Goal: Information Seeking & Learning: Check status

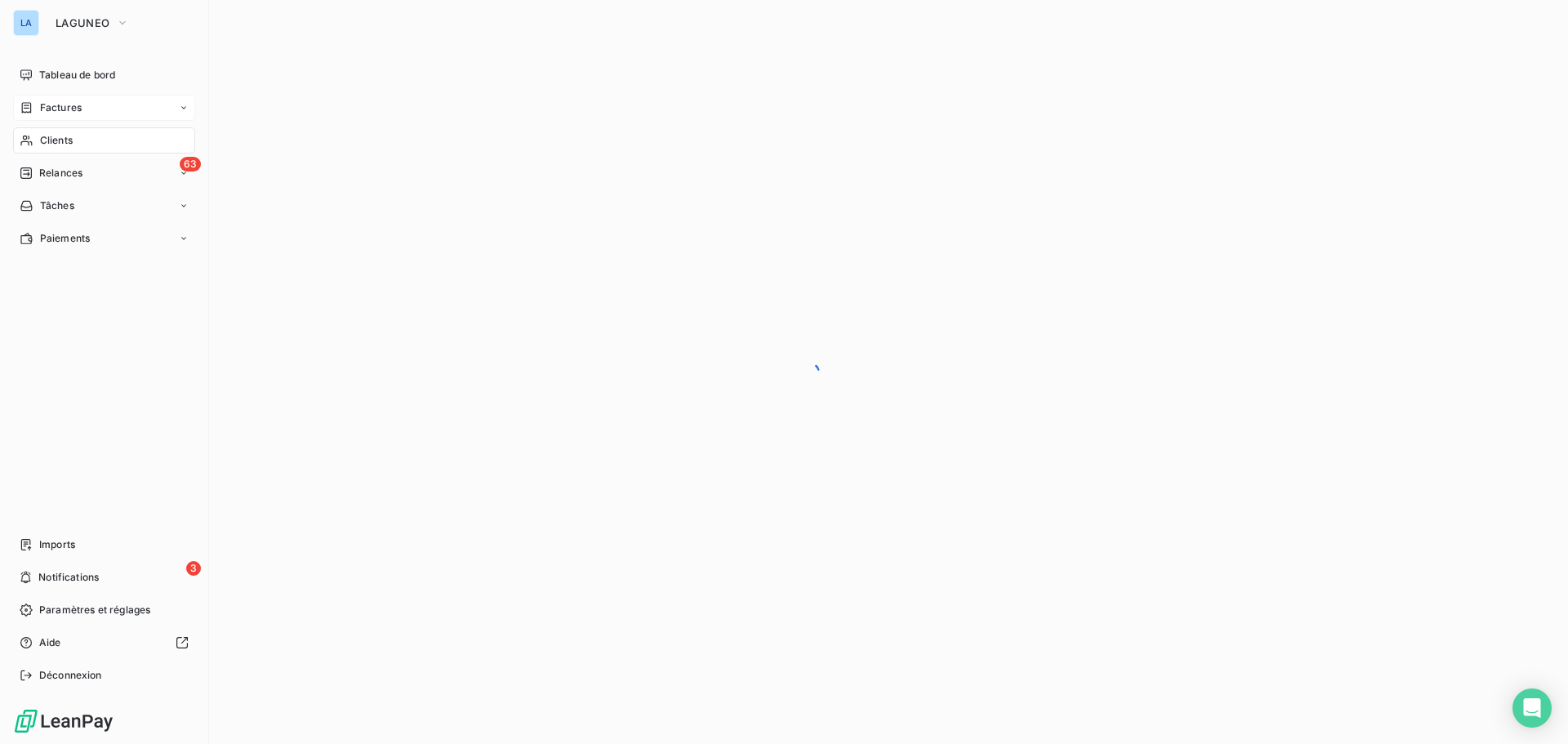
drag, startPoint x: 76, startPoint y: 96, endPoint x: 87, endPoint y: 98, distance: 11.2
click at [77, 98] on div "Factures" at bounding box center [104, 108] width 182 height 26
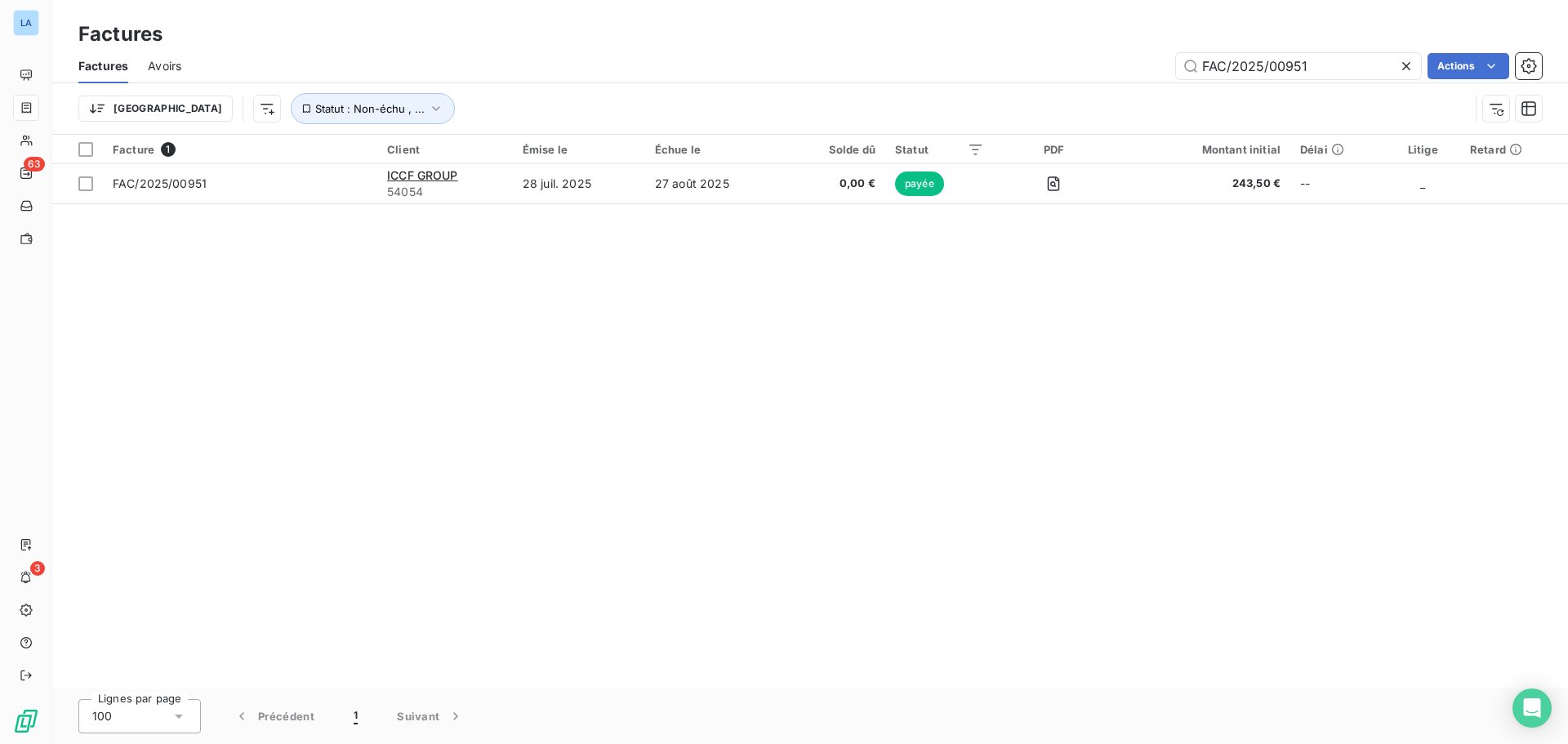
drag, startPoint x: 1342, startPoint y: 54, endPoint x: 894, endPoint y: 97, distance: 450.1
click at [894, 97] on div "Factures Avoirs FAC/2025/00951 Actions Trier Statut : Non-échu , ..." at bounding box center [810, 92] width 1516 height 85
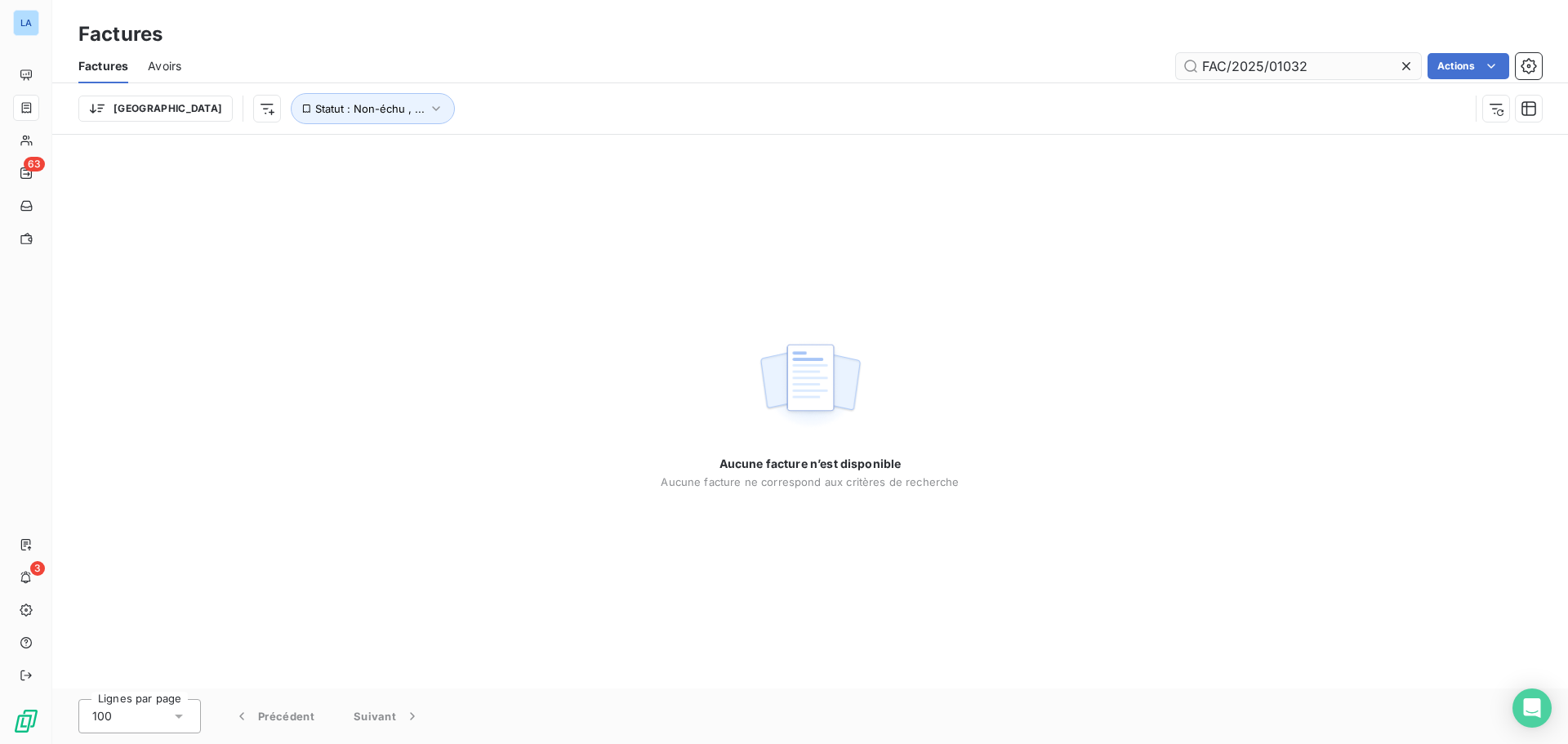
click at [1204, 61] on input "FAC/2025/01032" at bounding box center [1298, 66] width 245 height 26
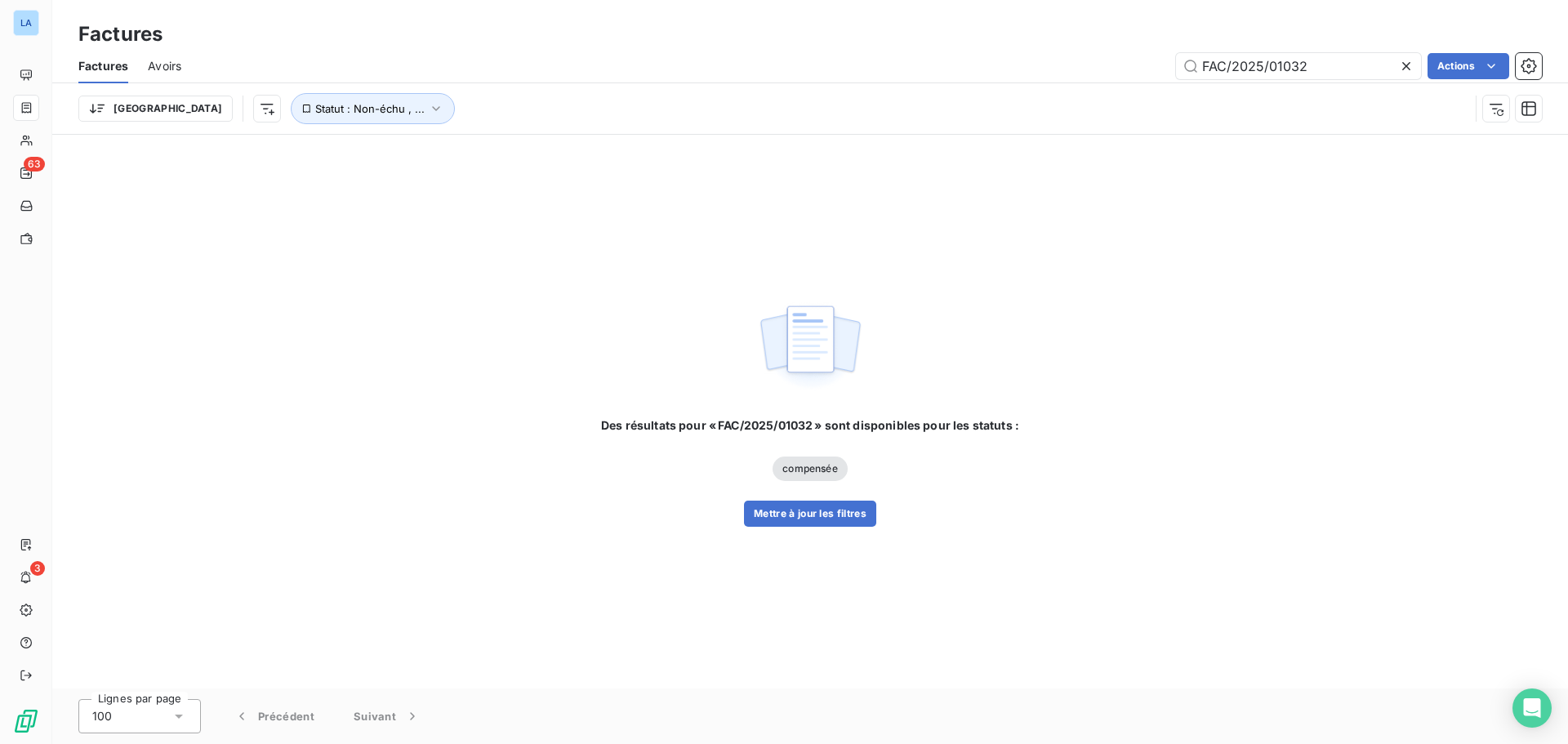
click at [1334, 51] on div "Factures Avoirs FAC/2025/01032 Actions" at bounding box center [810, 66] width 1516 height 34
click at [1336, 64] on input "FAC/2025/01032" at bounding box center [1298, 66] width 245 height 26
drag, startPoint x: 1343, startPoint y: 65, endPoint x: 773, endPoint y: 153, distance: 576.8
click at [755, 156] on div "Factures Factures Avoirs FAC/2025/01032 Actions Trier Statut : Non-échu , ... D…" at bounding box center [810, 372] width 1516 height 744
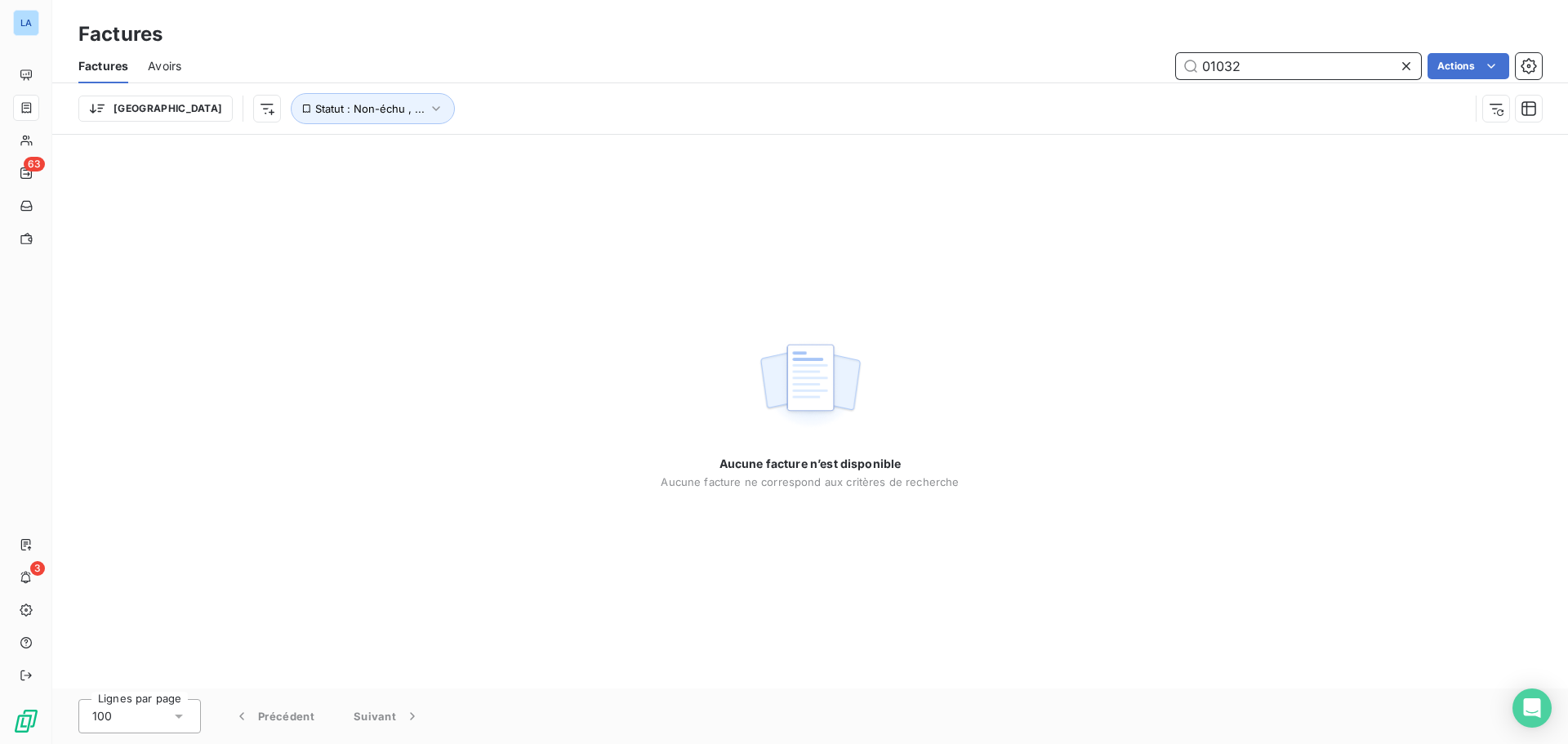
type input "01032"
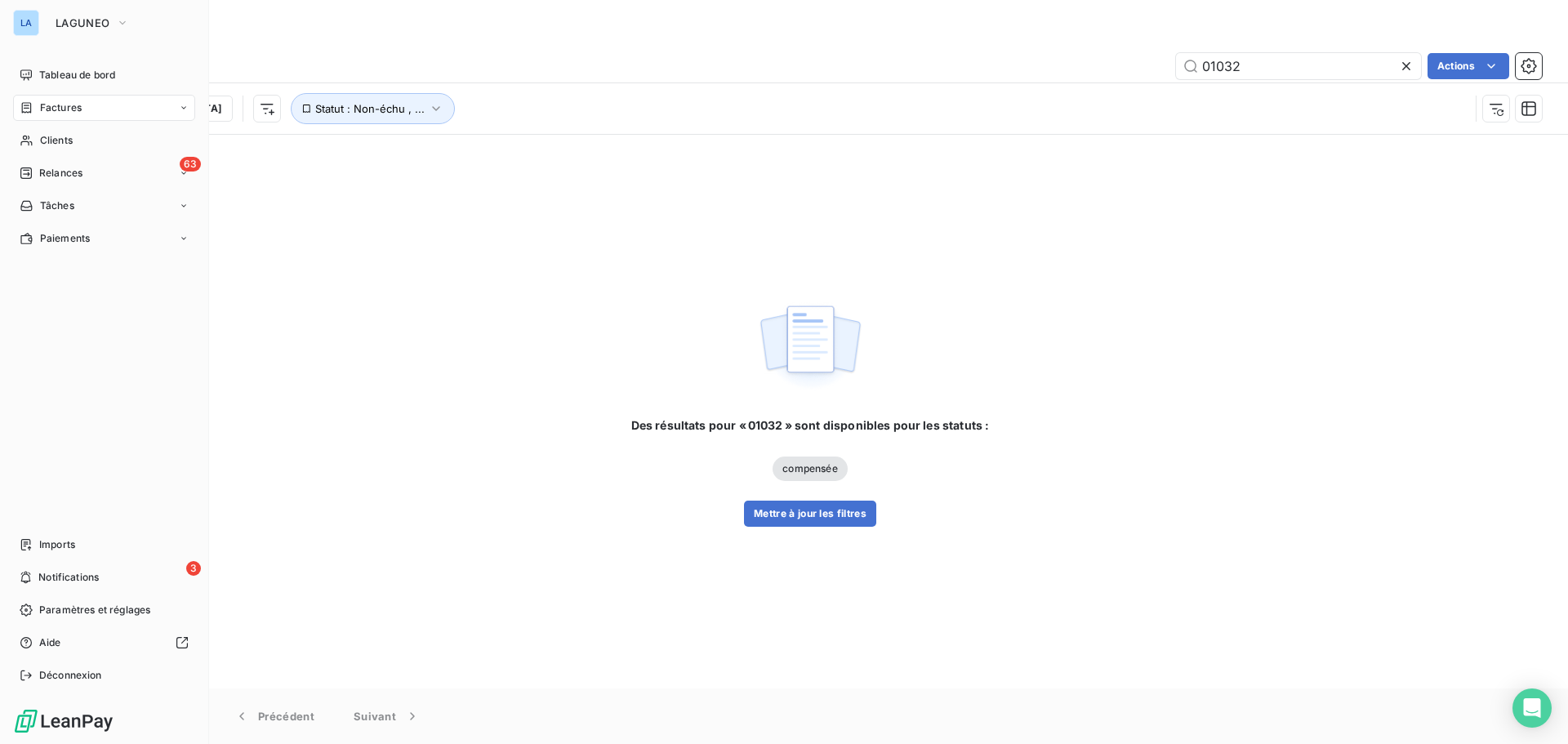
click at [96, 105] on div "Factures" at bounding box center [104, 108] width 182 height 26
click at [79, 201] on div "Clients" at bounding box center [104, 206] width 182 height 26
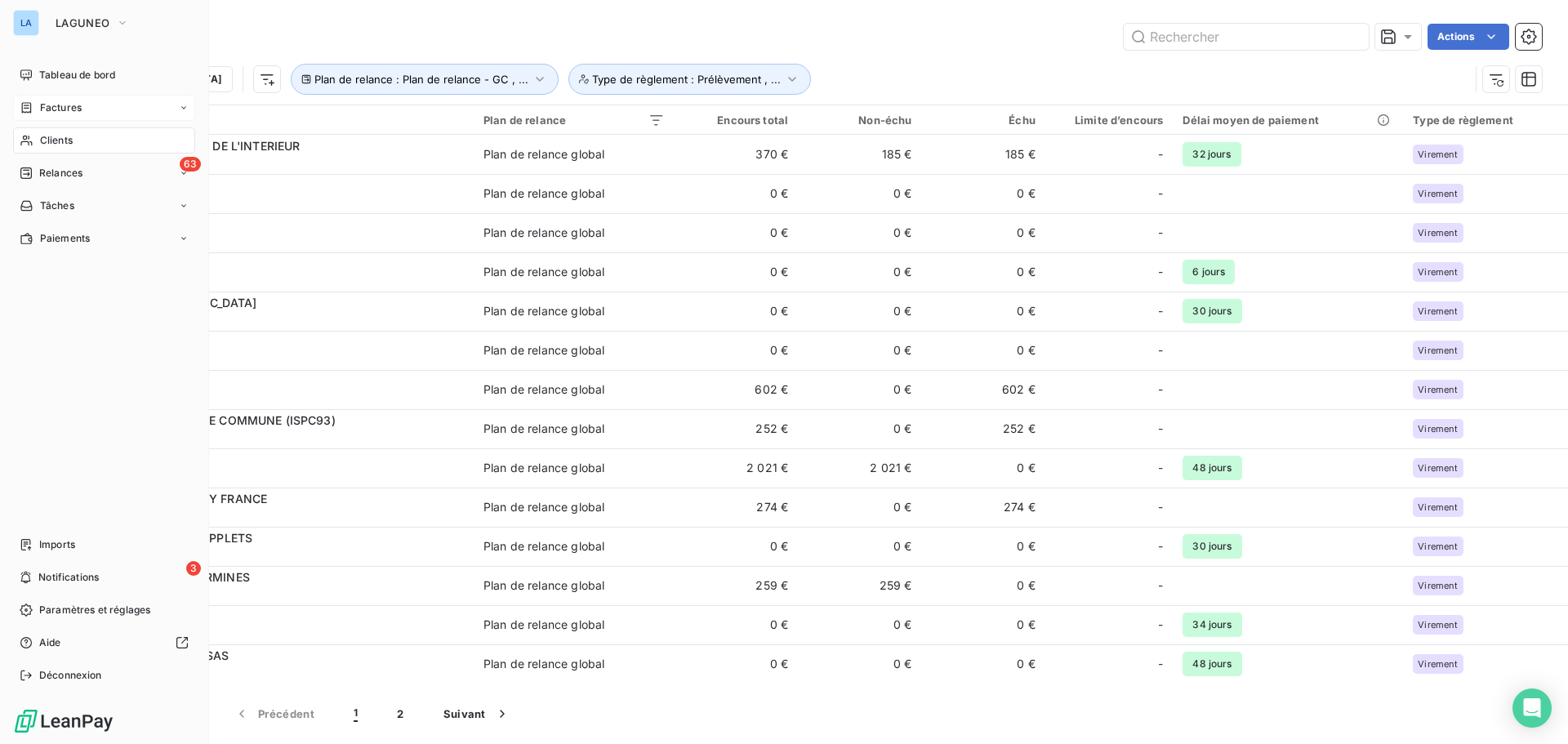
click at [63, 101] on span "Factures" at bounding box center [60, 108] width 42 height 15
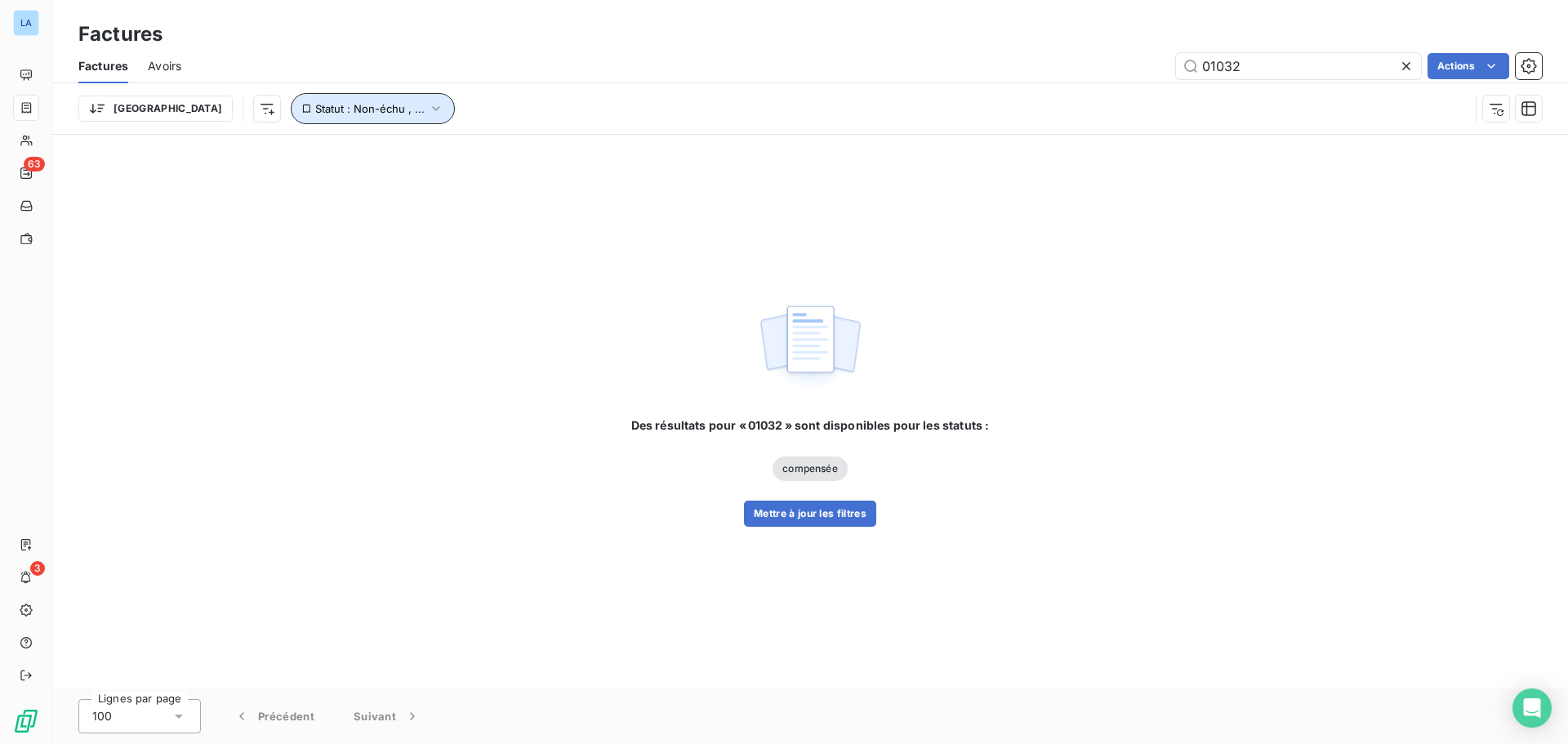
click at [428, 109] on icon "button" at bounding box center [436, 109] width 16 height 16
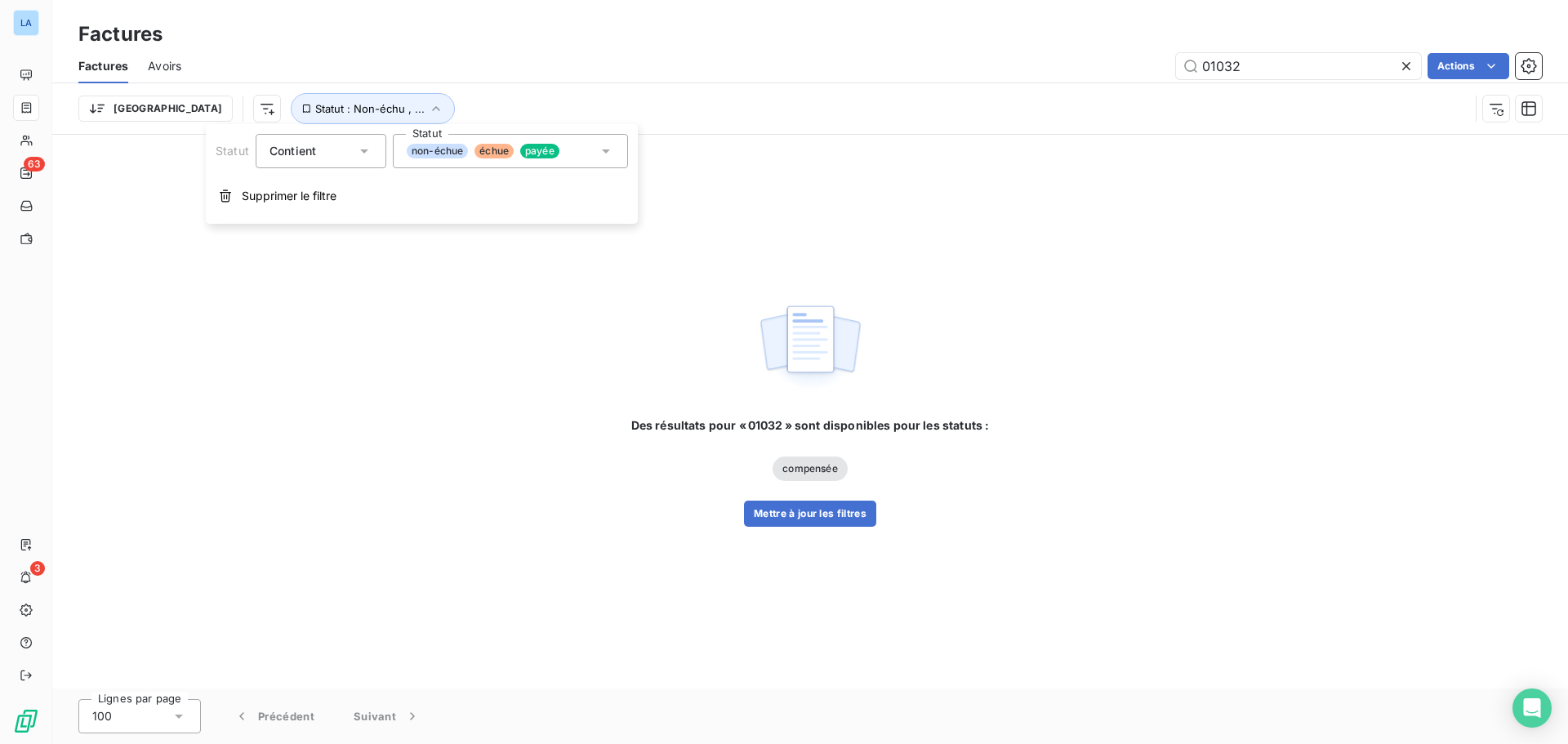
click at [165, 267] on div "Des résultats pour « 01032 » sont disponibles pour les statuts : compensée Mett…" at bounding box center [810, 411] width 1516 height 554
drag, startPoint x: 1283, startPoint y: 66, endPoint x: 1149, endPoint y: 71, distance: 134.1
click at [1149, 71] on div "01032 Actions" at bounding box center [871, 66] width 1341 height 26
drag, startPoint x: 1290, startPoint y: 66, endPoint x: 1158, endPoint y: 84, distance: 133.2
click at [1152, 84] on div "Factures Avoirs 01032 Actions Trier Statut : Non-échu , ..." at bounding box center [810, 92] width 1516 height 85
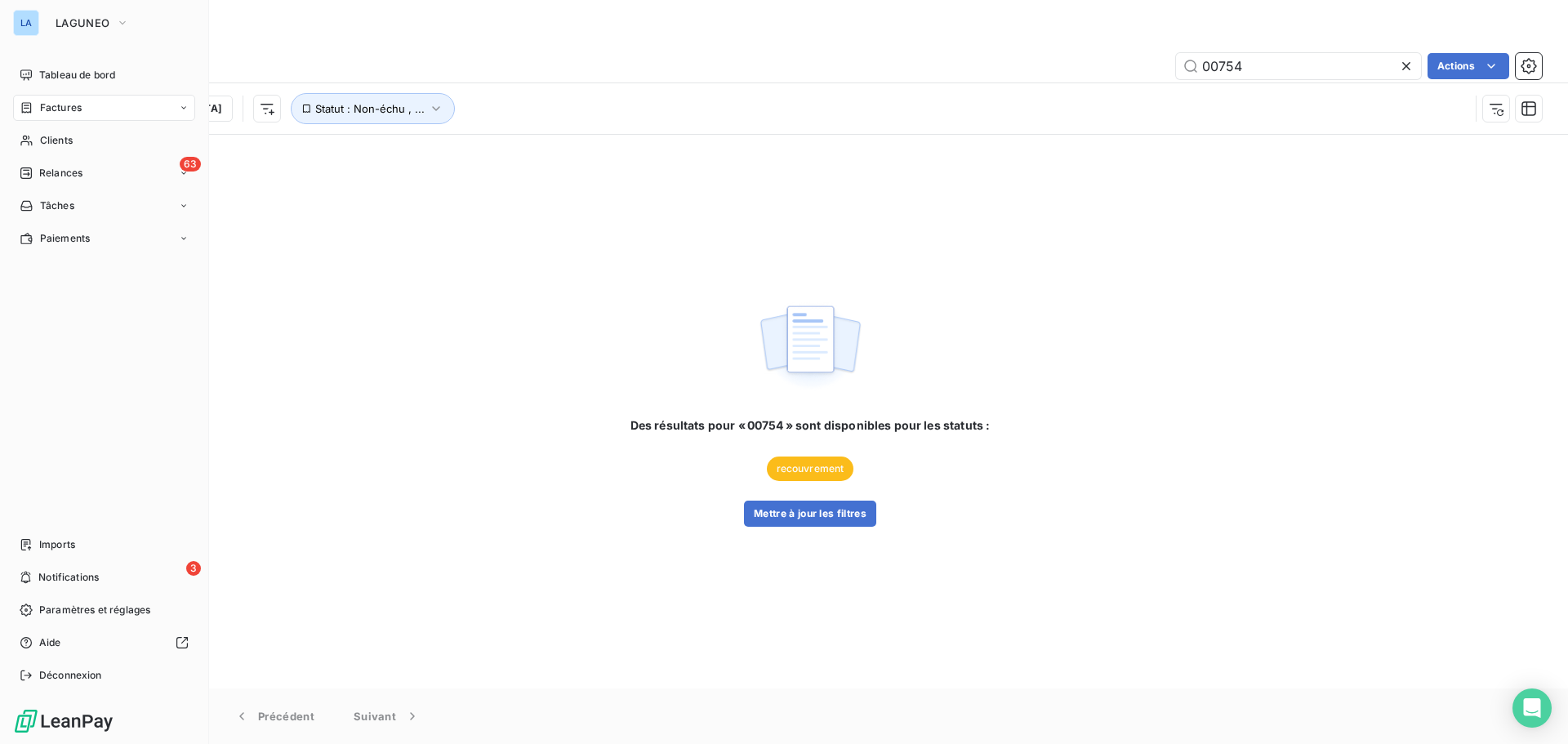
click at [80, 109] on span "Factures" at bounding box center [60, 108] width 42 height 15
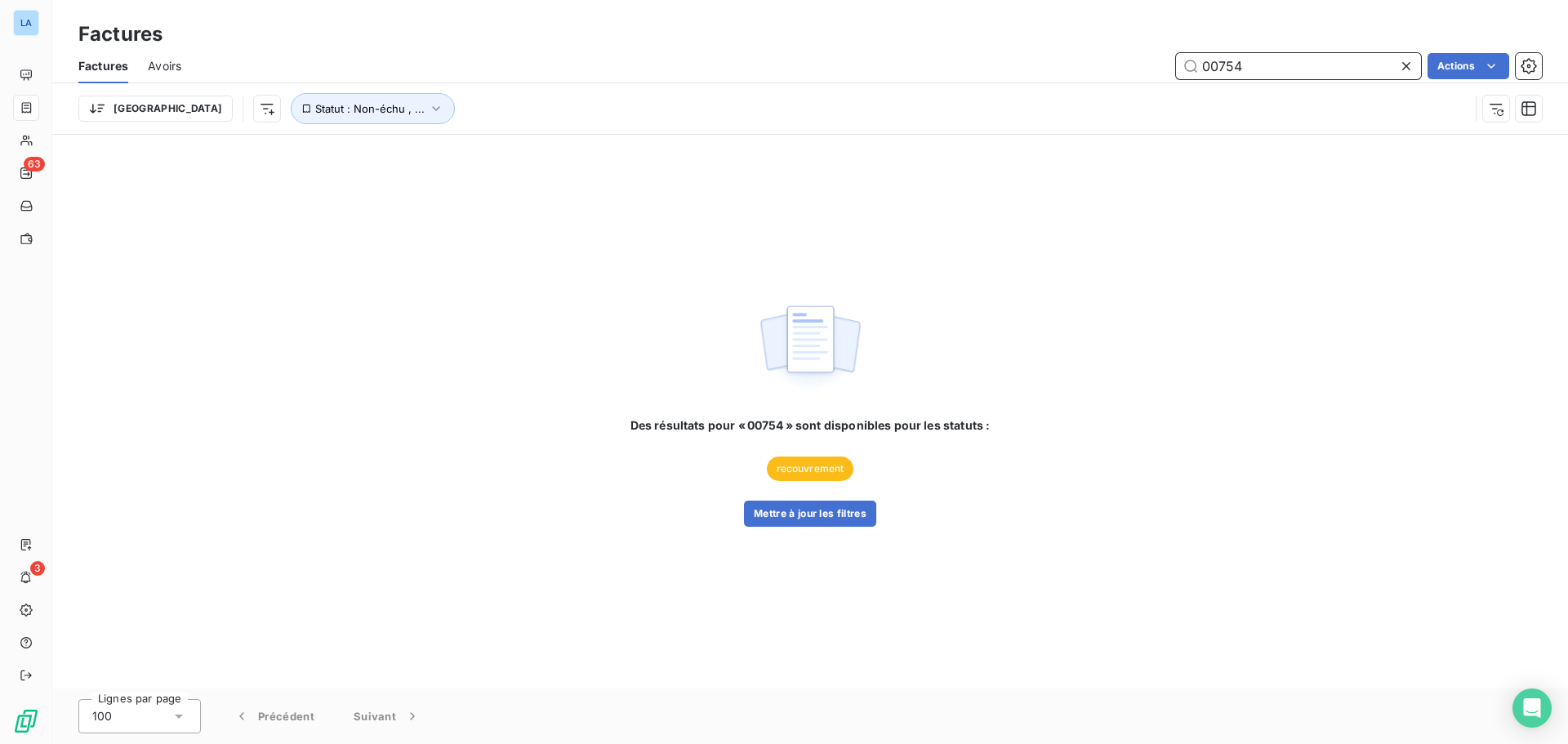
drag, startPoint x: 1274, startPoint y: 64, endPoint x: 1164, endPoint y: 72, distance: 110.3
click at [1164, 72] on div "00754 Actions" at bounding box center [871, 66] width 1341 height 26
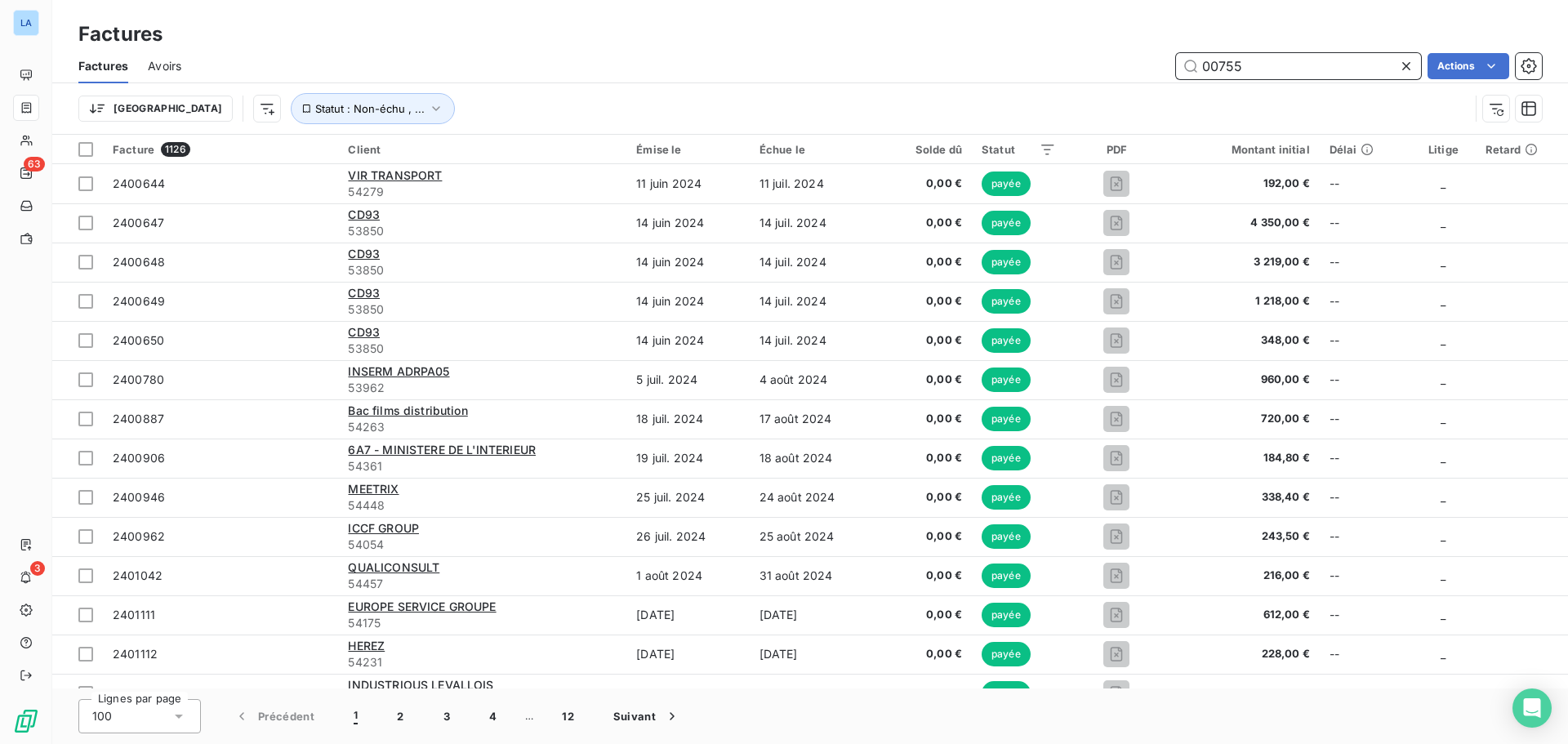
type input "00755"
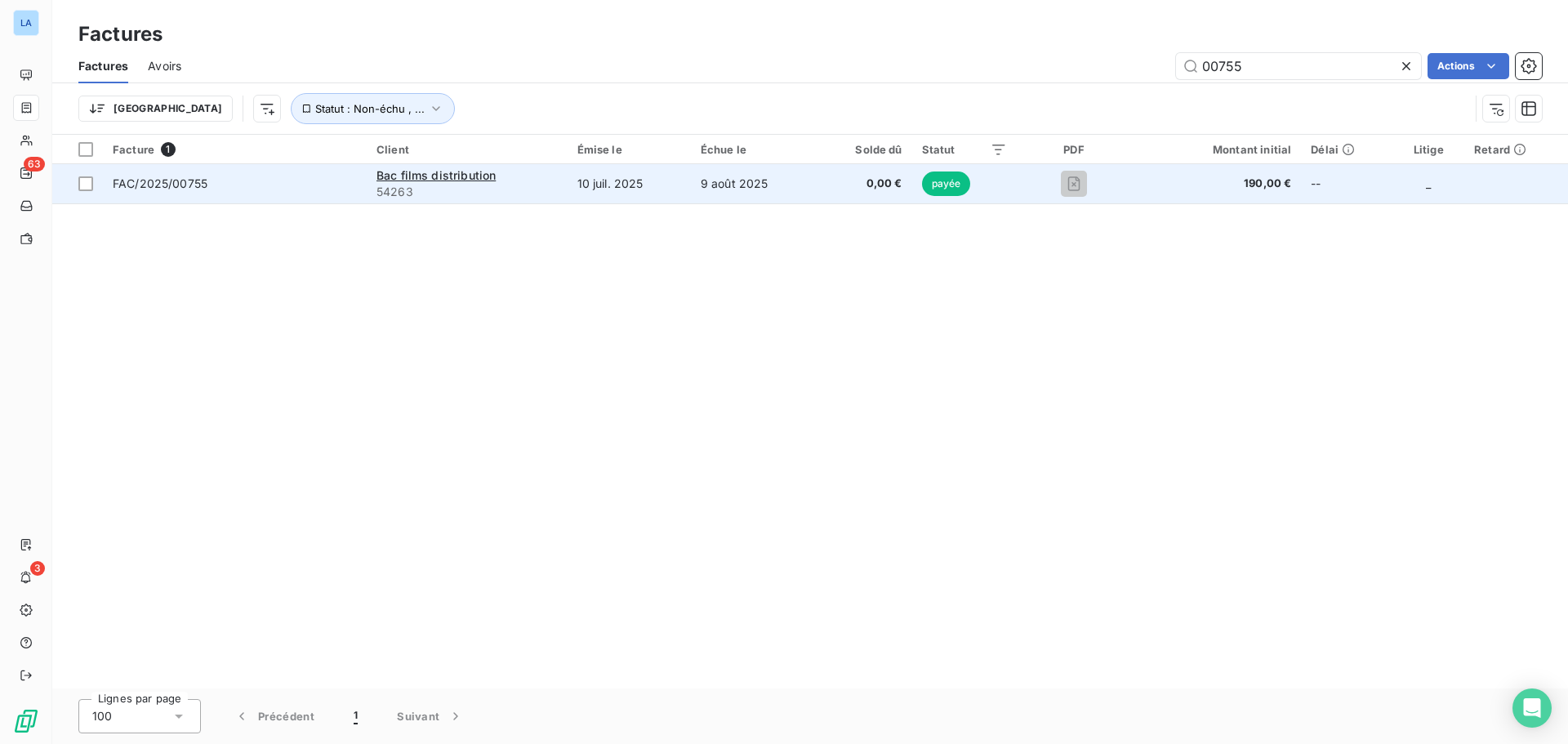
click at [276, 180] on span "FAC/2025/00755" at bounding box center [235, 184] width 244 height 16
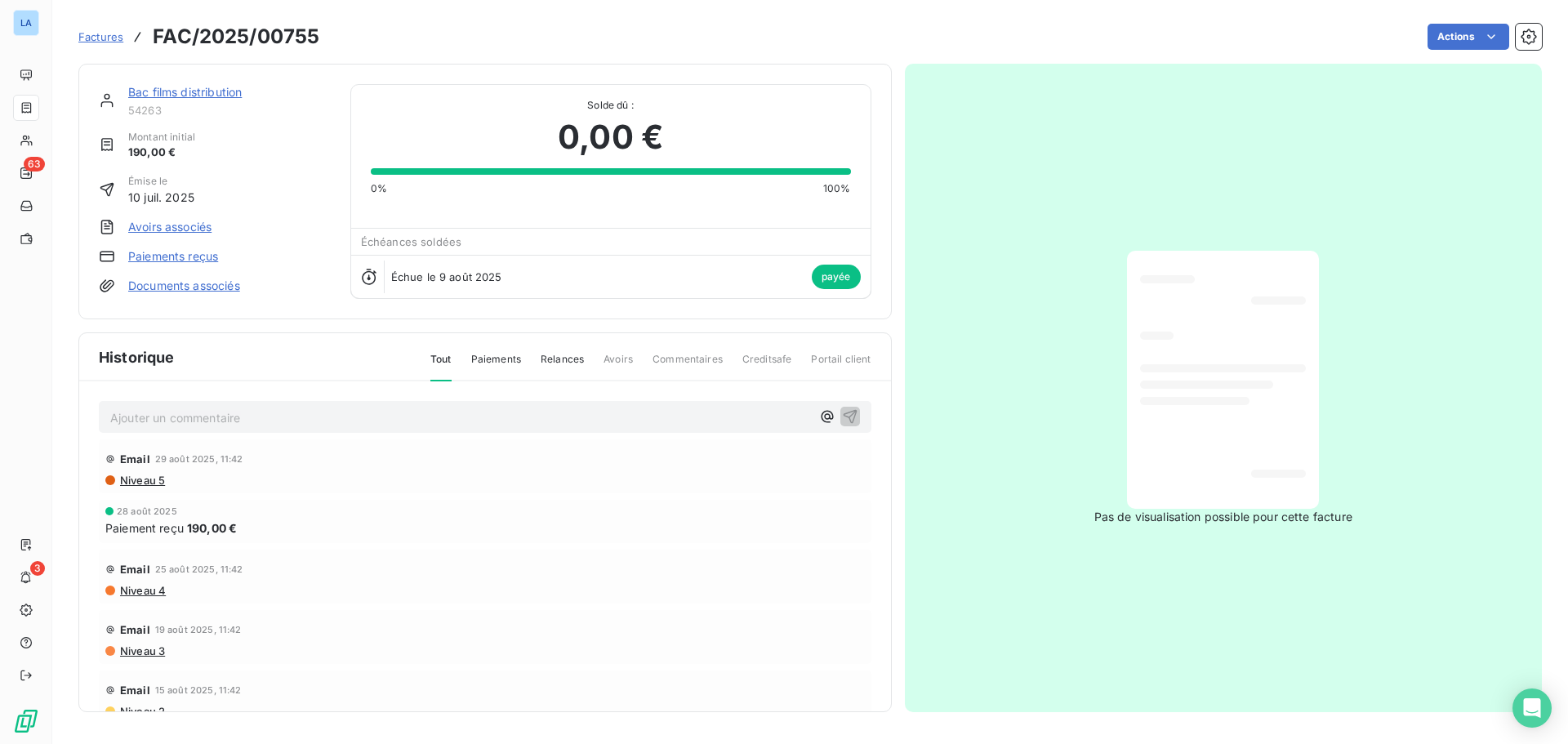
click at [190, 86] on link "Bac films distribution" at bounding box center [185, 92] width 114 height 14
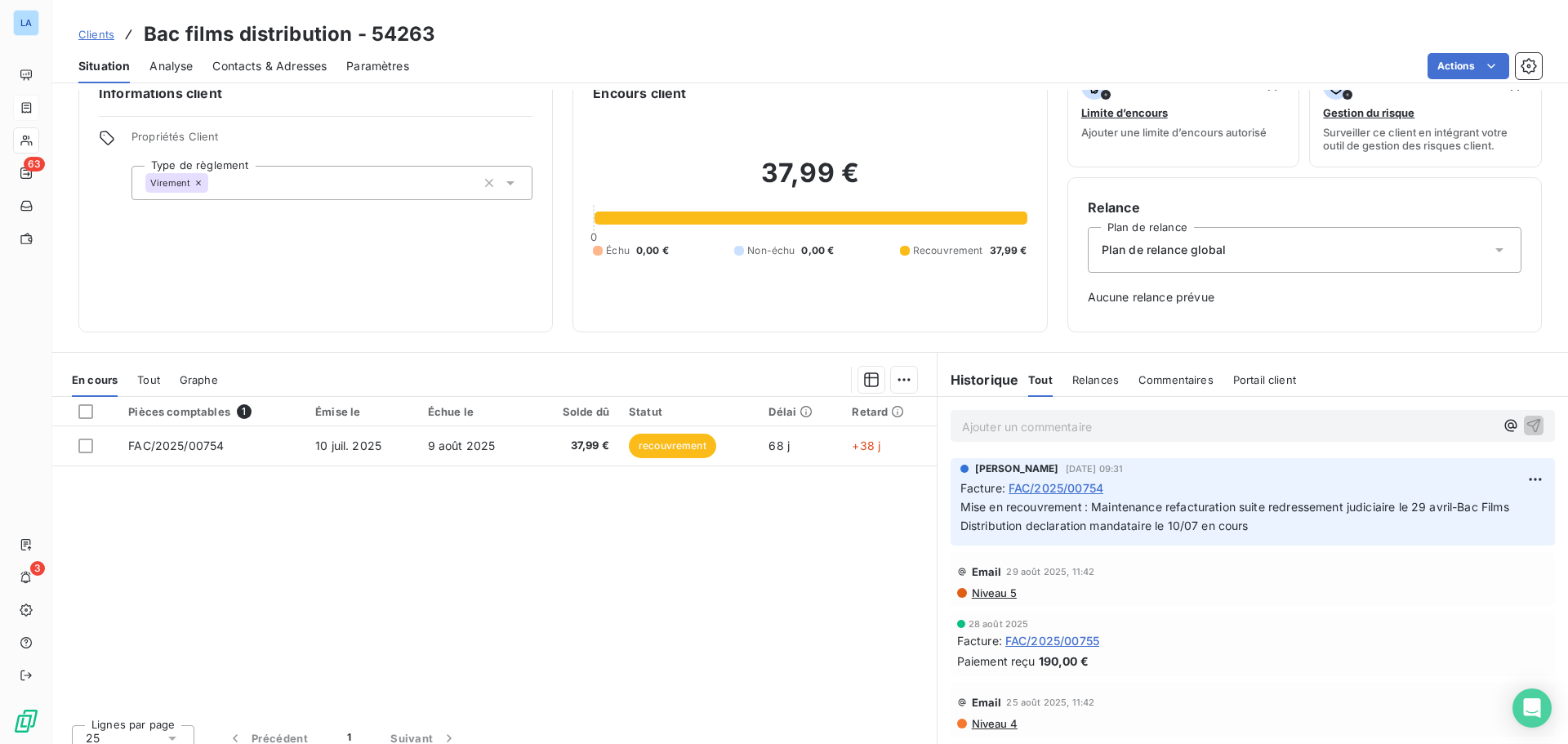
scroll to position [53, 0]
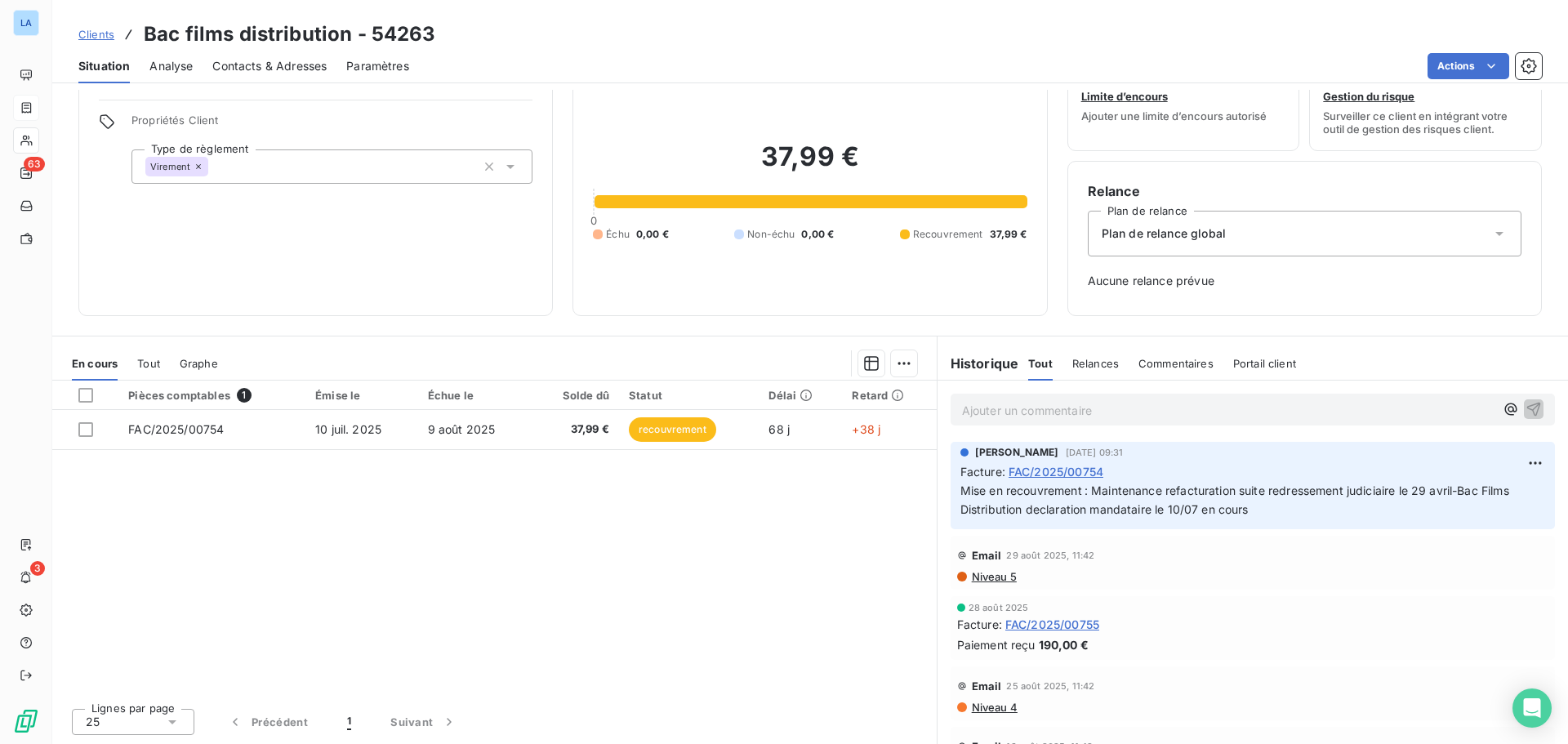
click at [1044, 408] on p "Ajouter un commentaire ﻿" at bounding box center [1228, 410] width 532 height 20
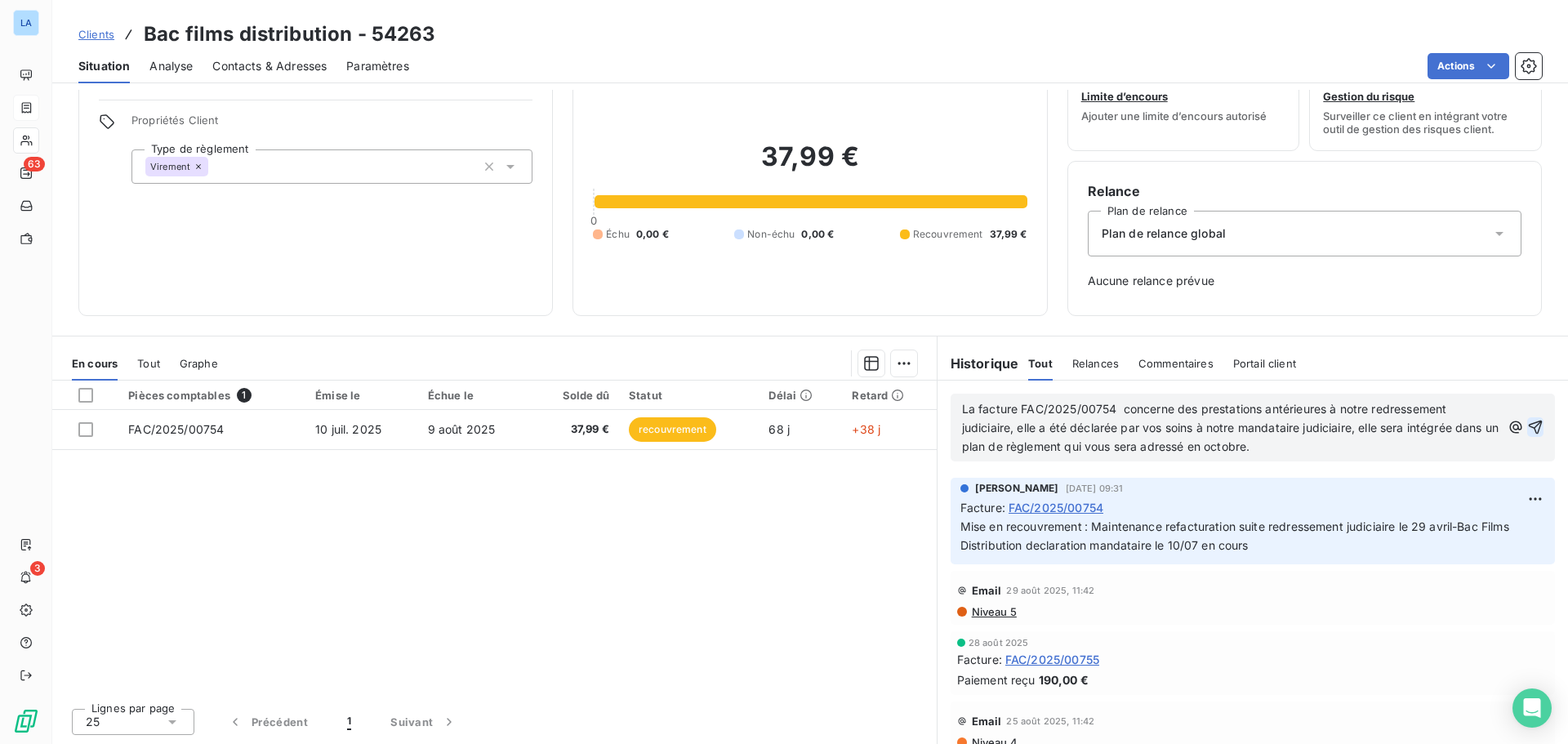
click at [1529, 426] on icon "button" at bounding box center [1535, 427] width 14 height 14
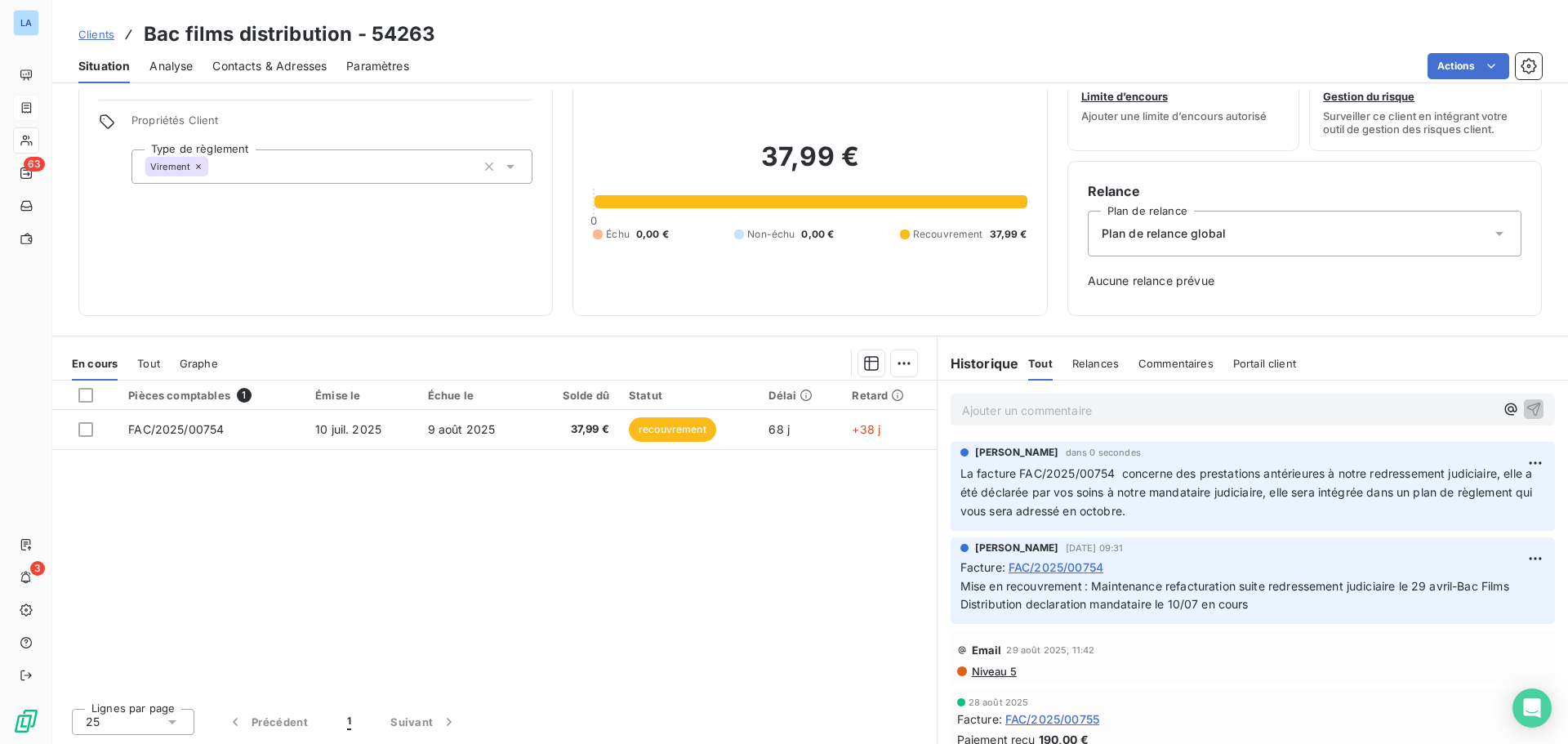
click at [1459, 242] on div "Plan de relance global" at bounding box center [1304, 234] width 433 height 46
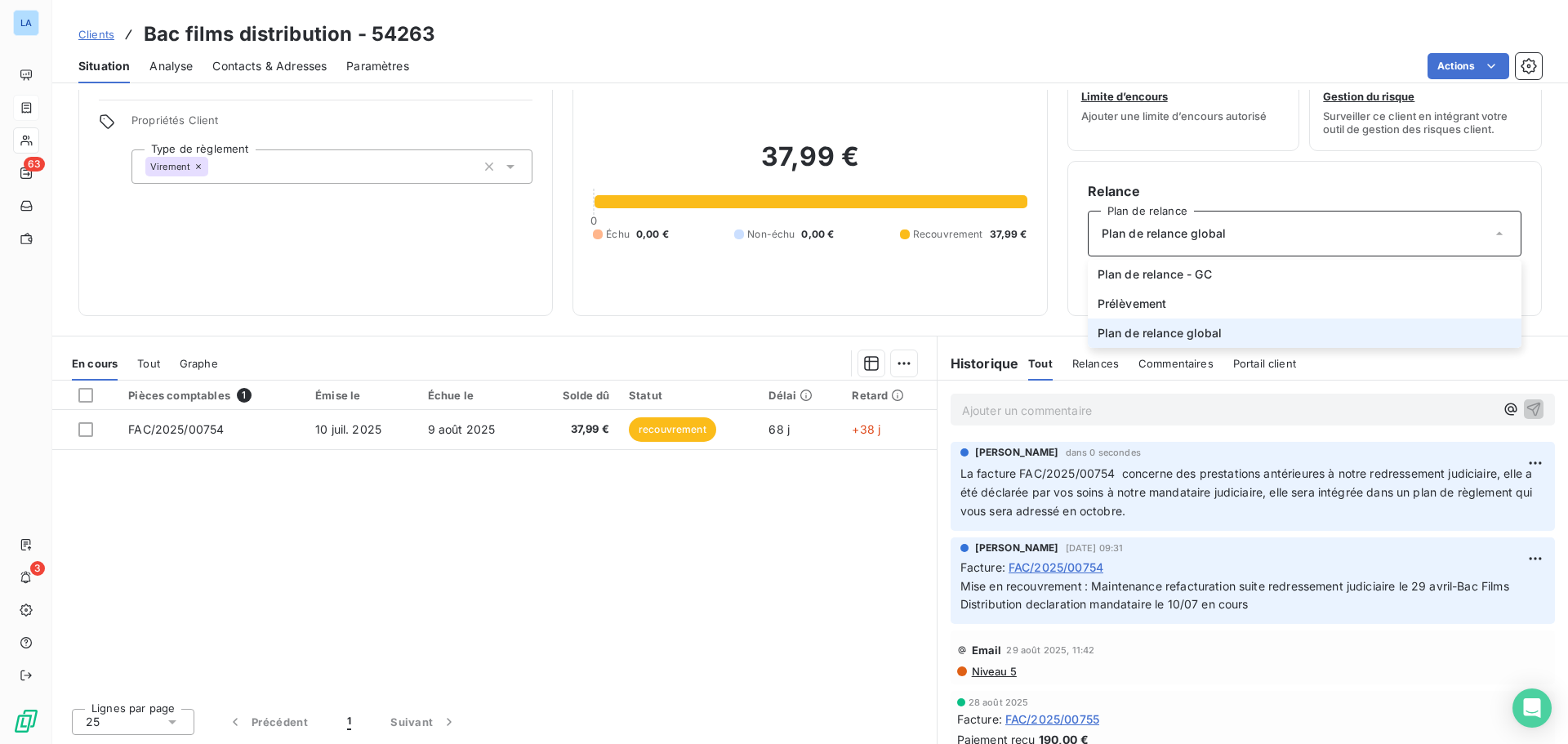
click at [1459, 242] on div "Plan de relance global" at bounding box center [1304, 234] width 433 height 46
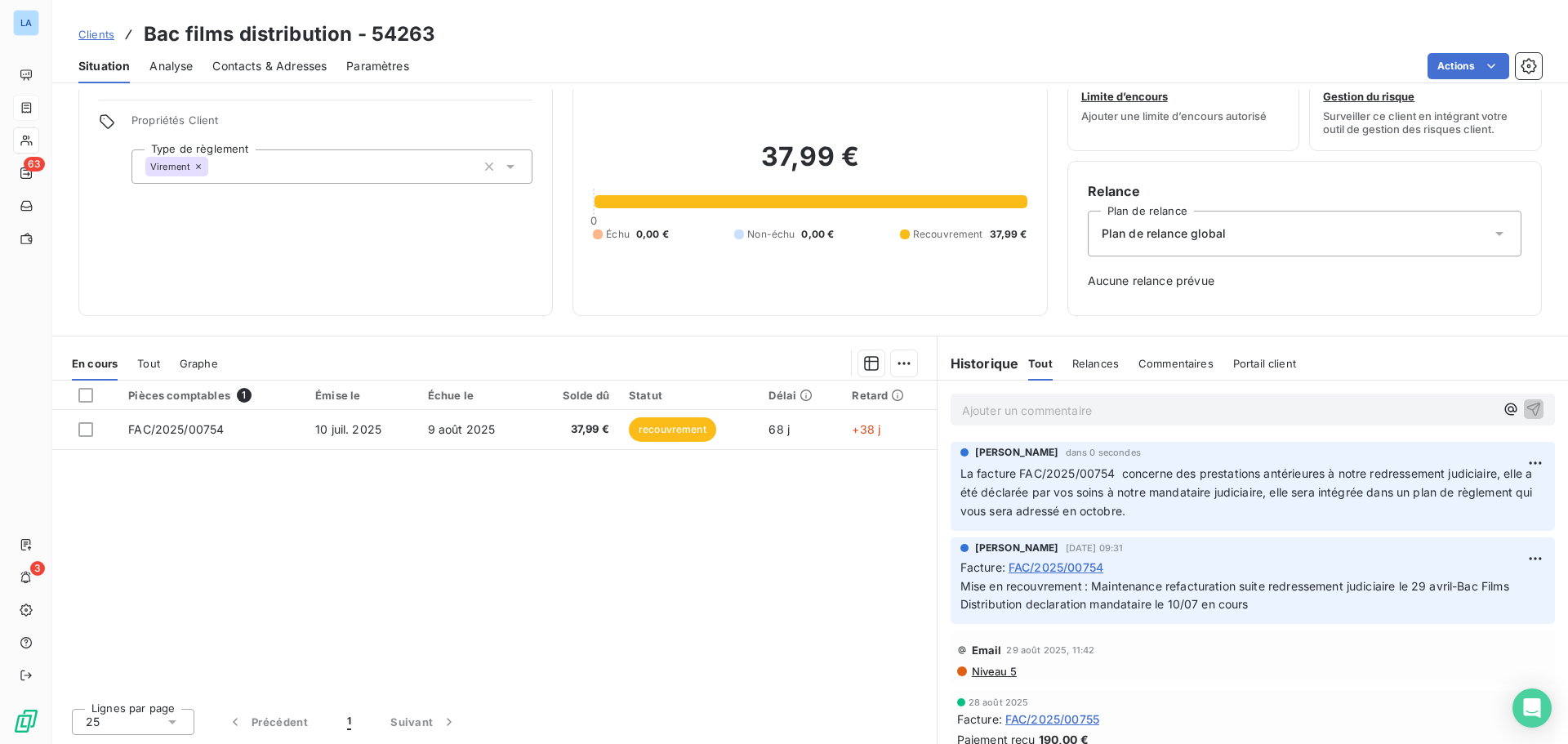
click at [786, 522] on div "Pièces comptables 1 Émise le Échue le Solde dû Statut Délai Retard FAC/2025/007…" at bounding box center [495, 537] width 885 height 315
